Goal: Navigation & Orientation: Find specific page/section

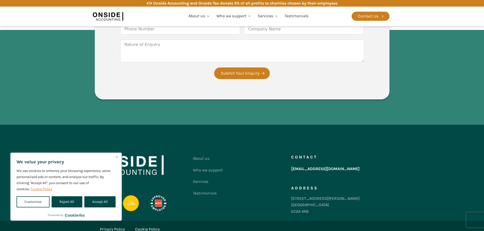
scroll to position [973, 0]
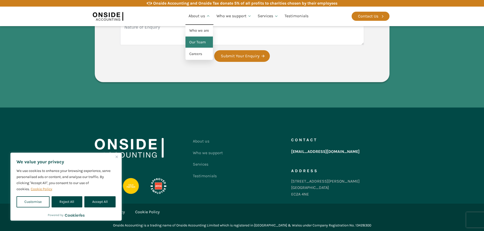
click at [203, 41] on link "Our Team" at bounding box center [198, 43] width 27 height 12
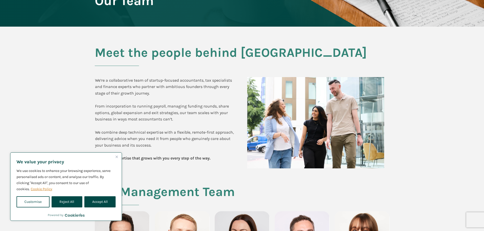
scroll to position [76, 0]
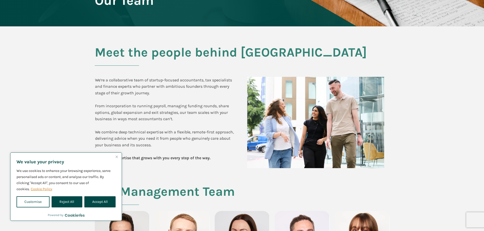
click at [114, 158] on button "Close" at bounding box center [116, 157] width 6 height 6
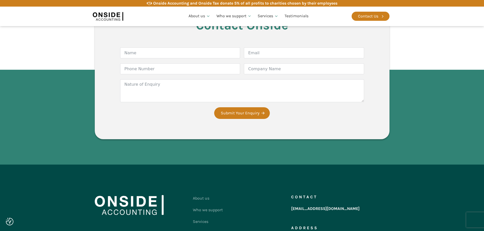
scroll to position [1371, 0]
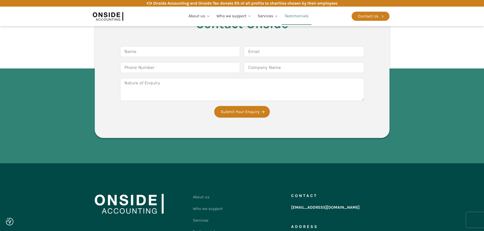
click at [300, 12] on link "Testimonials" at bounding box center [296, 16] width 30 height 17
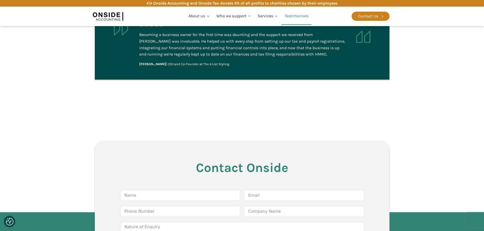
scroll to position [1066, 0]
